Goal: Obtain resource: Download file/media

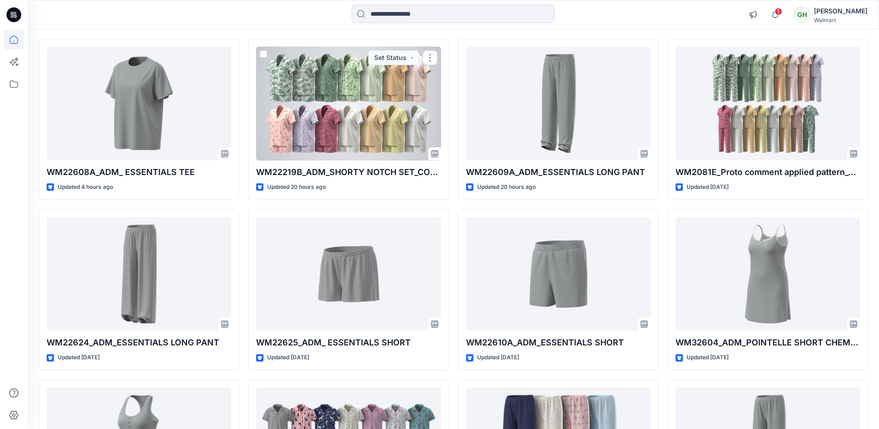
scroll to position [92, 0]
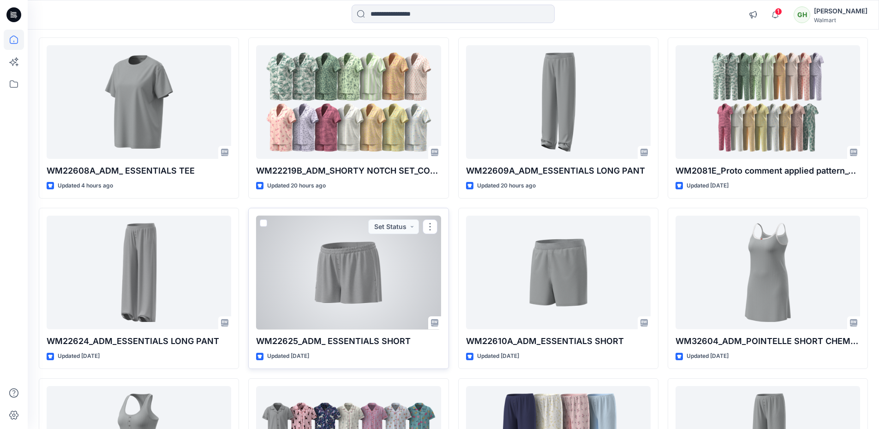
click at [340, 267] on div at bounding box center [348, 273] width 185 height 114
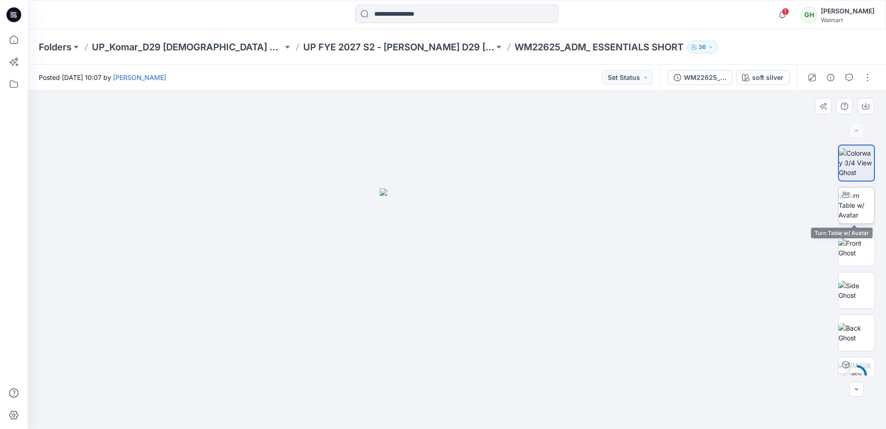
click at [859, 207] on img at bounding box center [857, 205] width 36 height 29
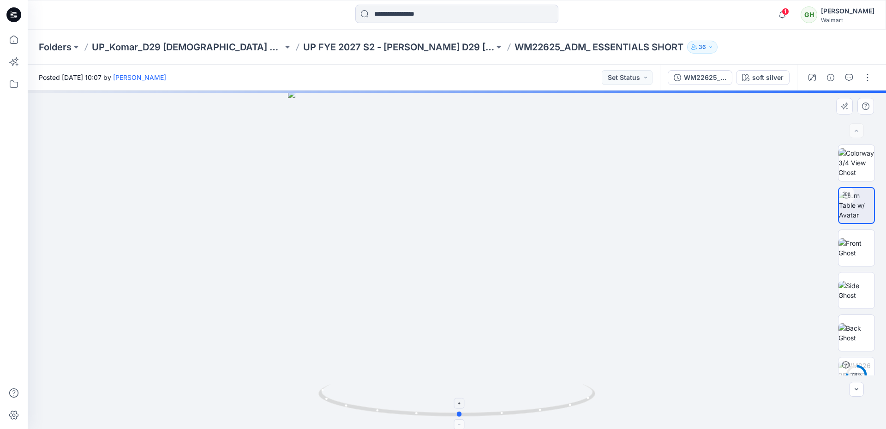
click at [442, 416] on icon at bounding box center [458, 401] width 279 height 35
drag, startPoint x: 462, startPoint y: 334, endPoint x: 463, endPoint y: 240, distance: 93.7
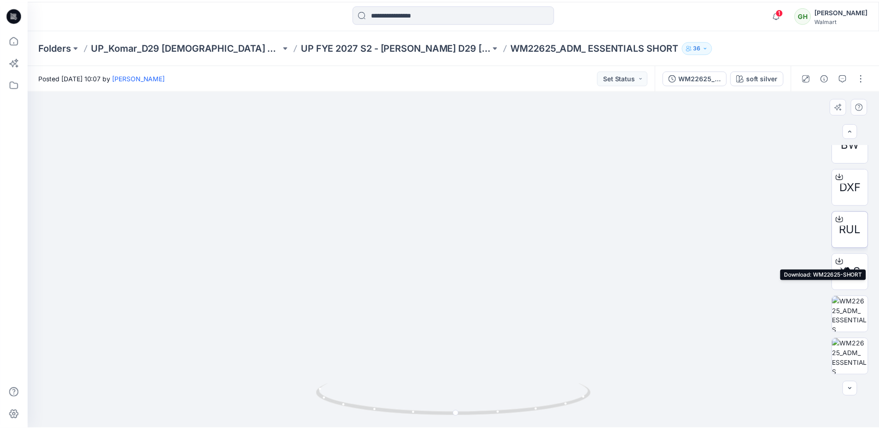
scroll to position [227, 0]
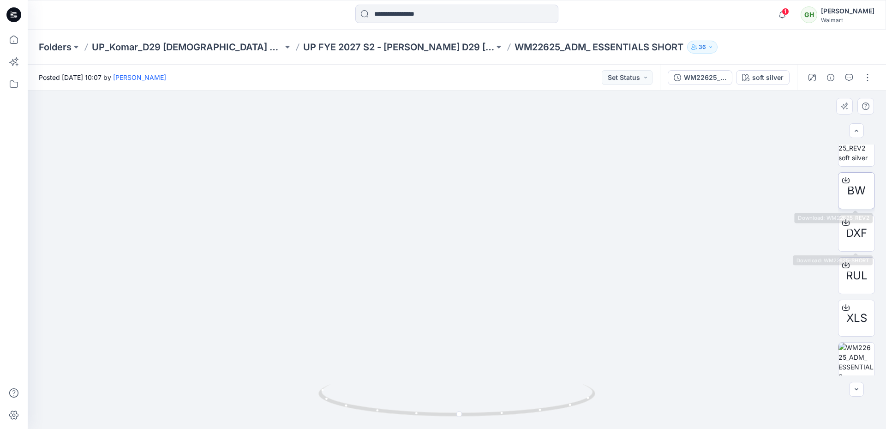
click at [854, 193] on span "BW" at bounding box center [857, 190] width 18 height 17
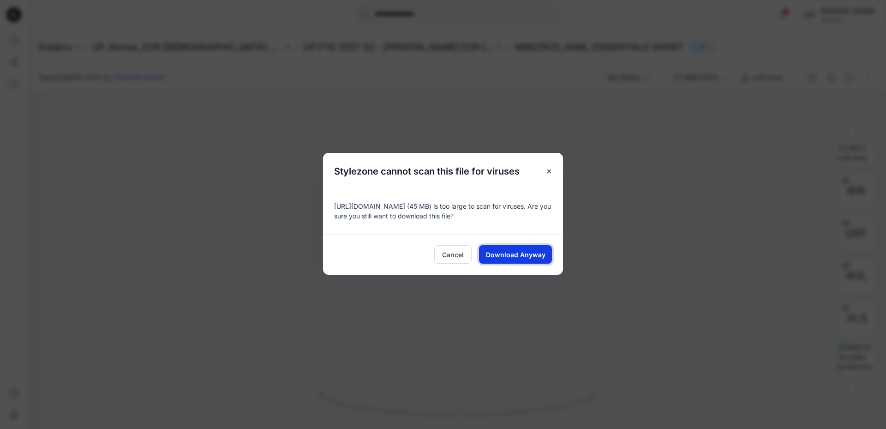
click at [536, 253] on span "Download Anyway" at bounding box center [516, 255] width 60 height 10
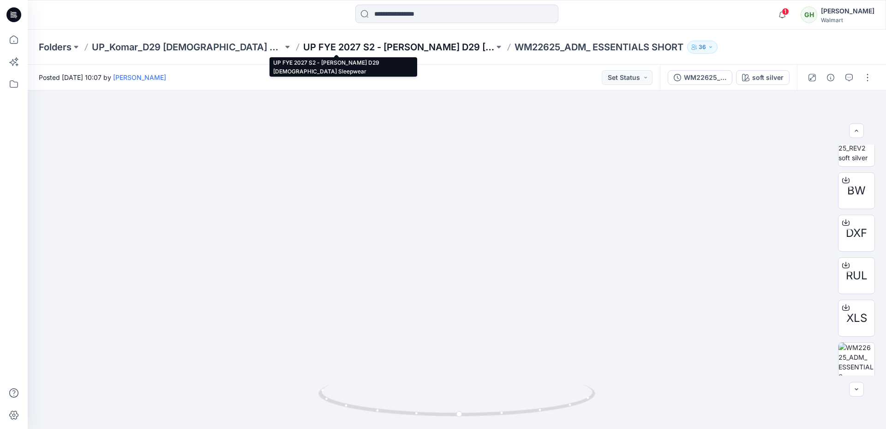
click at [303, 49] on p "UP FYE 2027 S2 - [PERSON_NAME] D29 [DEMOGRAPHIC_DATA] Sleepwear" at bounding box center [398, 47] width 191 height 13
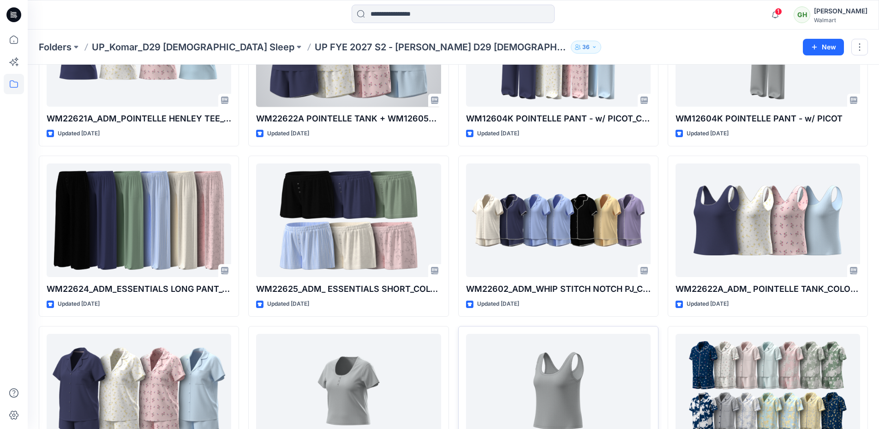
scroll to position [732, 0]
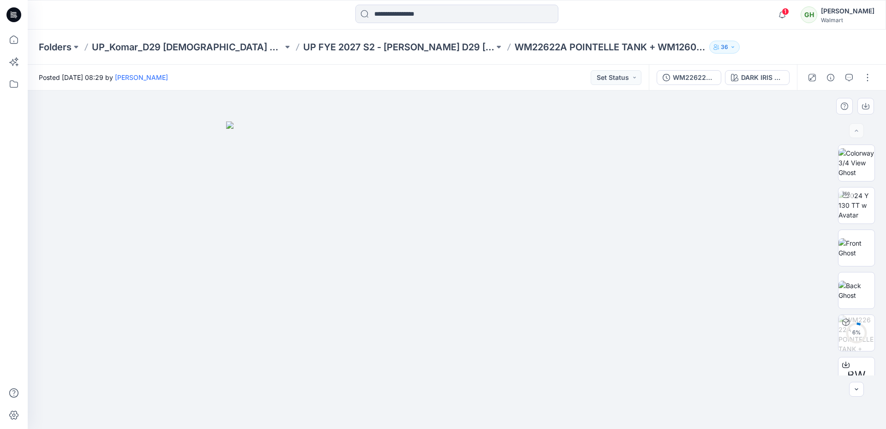
click at [302, 189] on img at bounding box center [457, 275] width 462 height 308
click at [856, 201] on img at bounding box center [857, 205] width 36 height 29
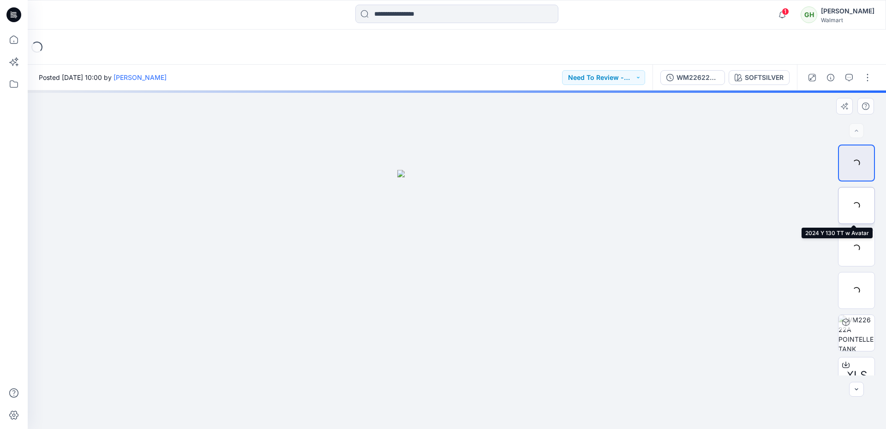
click at [853, 206] on div at bounding box center [856, 205] width 37 height 37
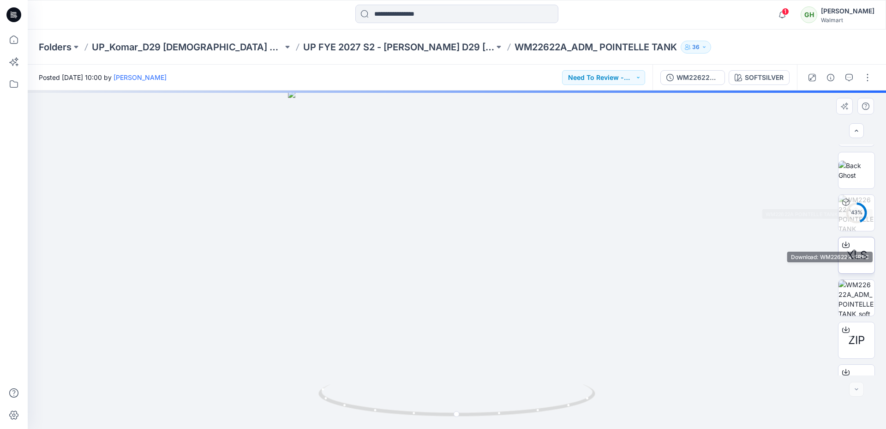
scroll to position [146, 0]
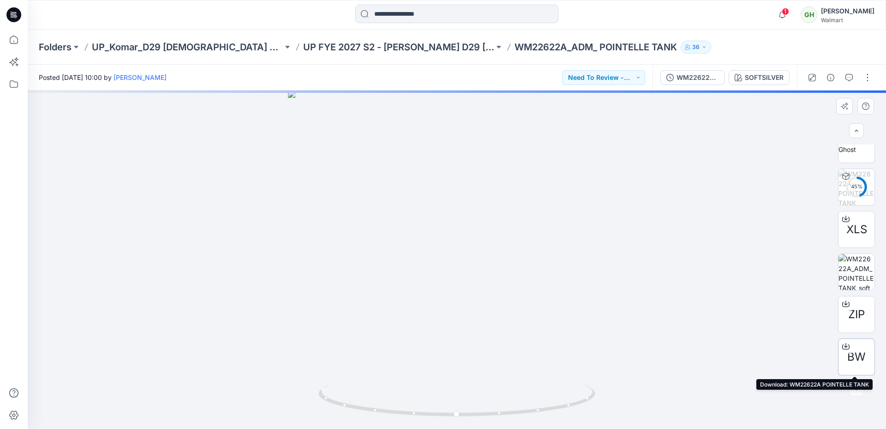
click at [859, 352] on span "BW" at bounding box center [857, 357] width 18 height 17
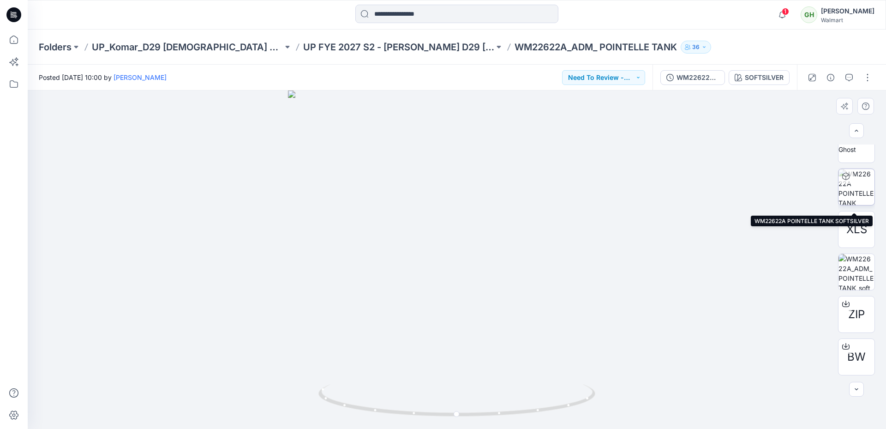
scroll to position [100, 0]
